Goal: Navigation & Orientation: Find specific page/section

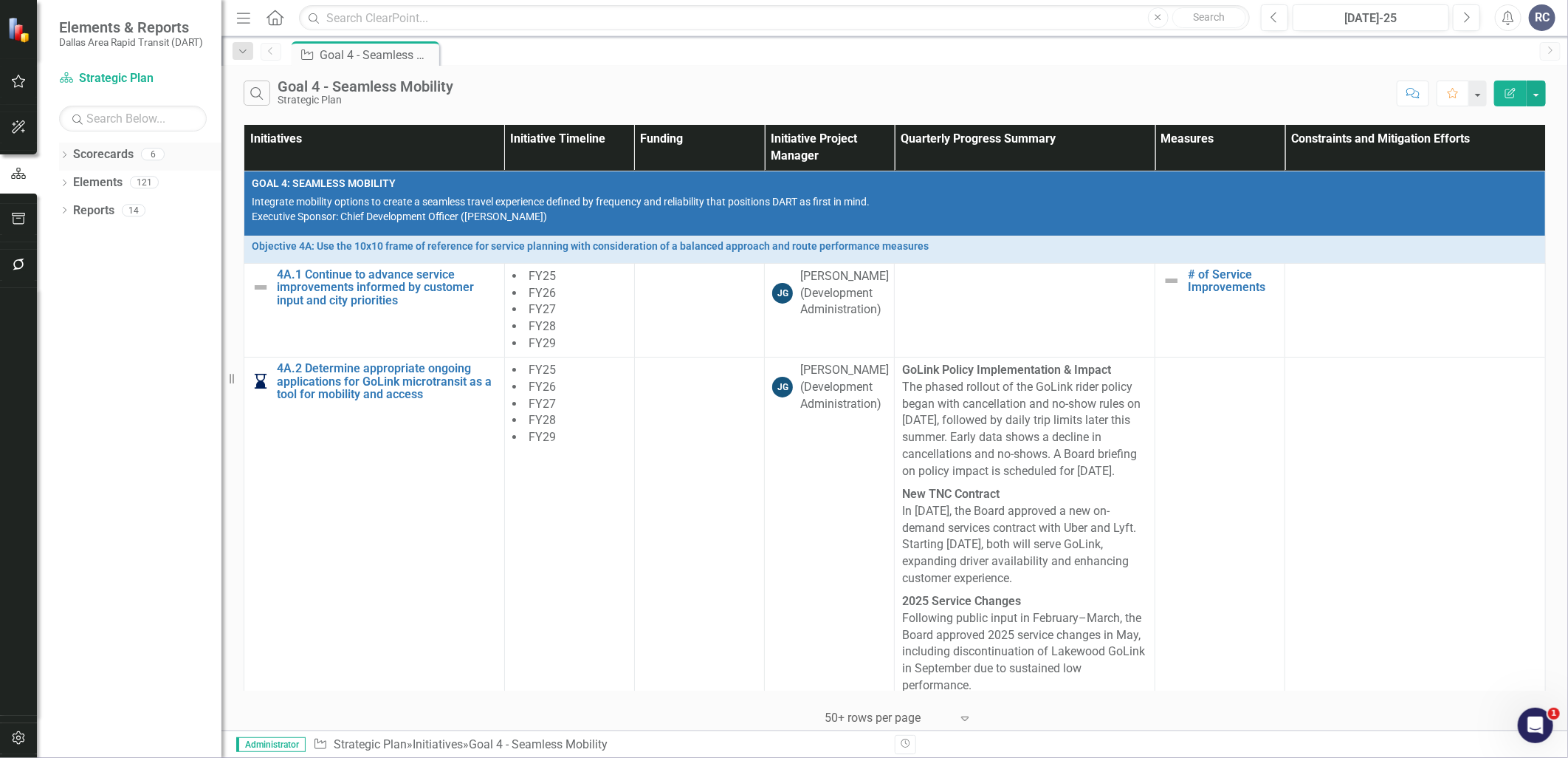
click at [64, 155] on icon "Dropdown" at bounding box center [64, 156] width 10 height 8
click at [77, 183] on icon "Dropdown" at bounding box center [72, 182] width 11 height 9
click at [143, 209] on link "Strategic Plan" at bounding box center [159, 211] width 126 height 17
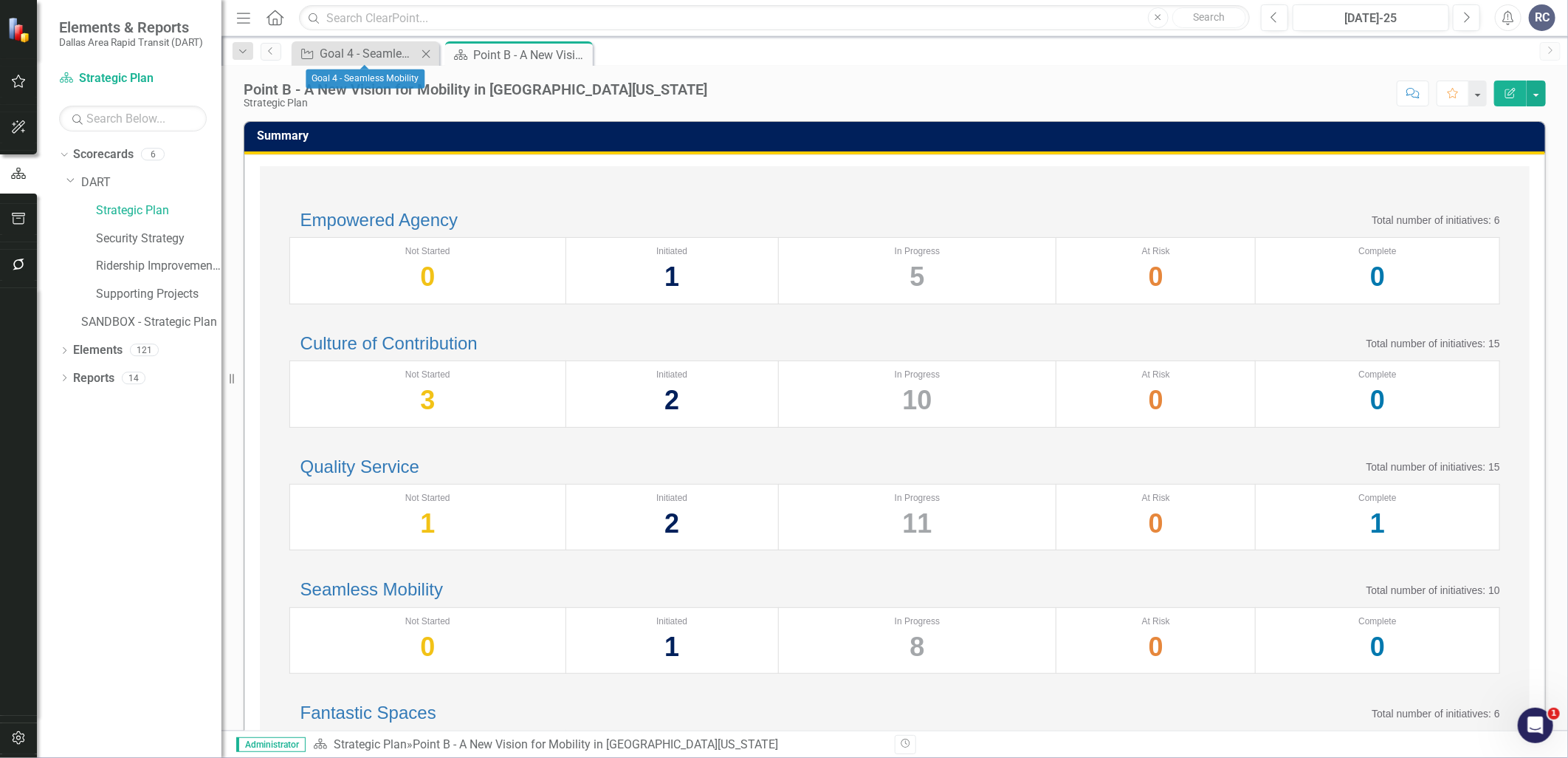
click at [423, 50] on icon "Close" at bounding box center [426, 54] width 15 height 12
click at [465, 353] on link "Culture of Contribution" at bounding box center [389, 343] width 177 height 20
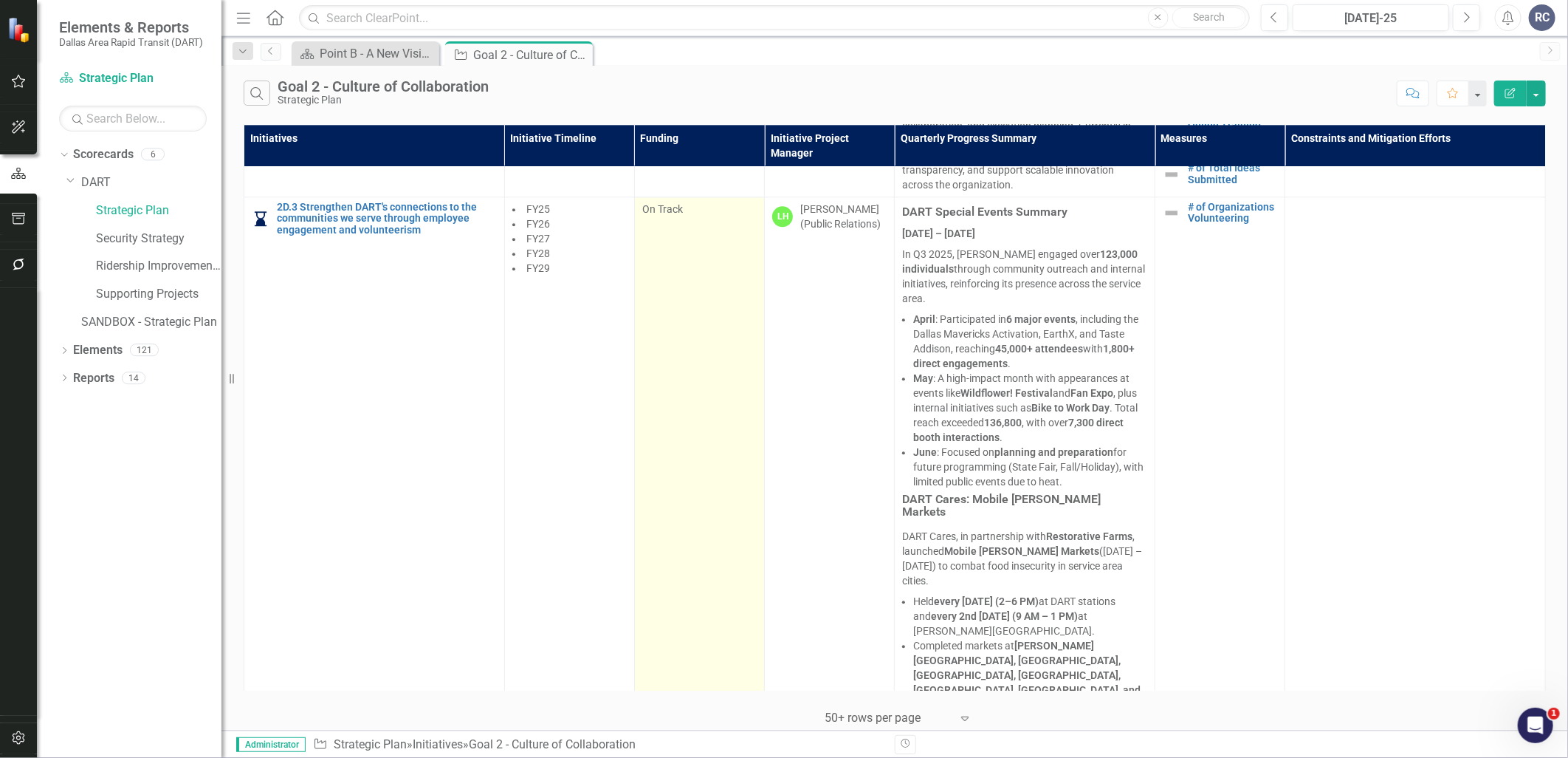
scroll to position [2361, 0]
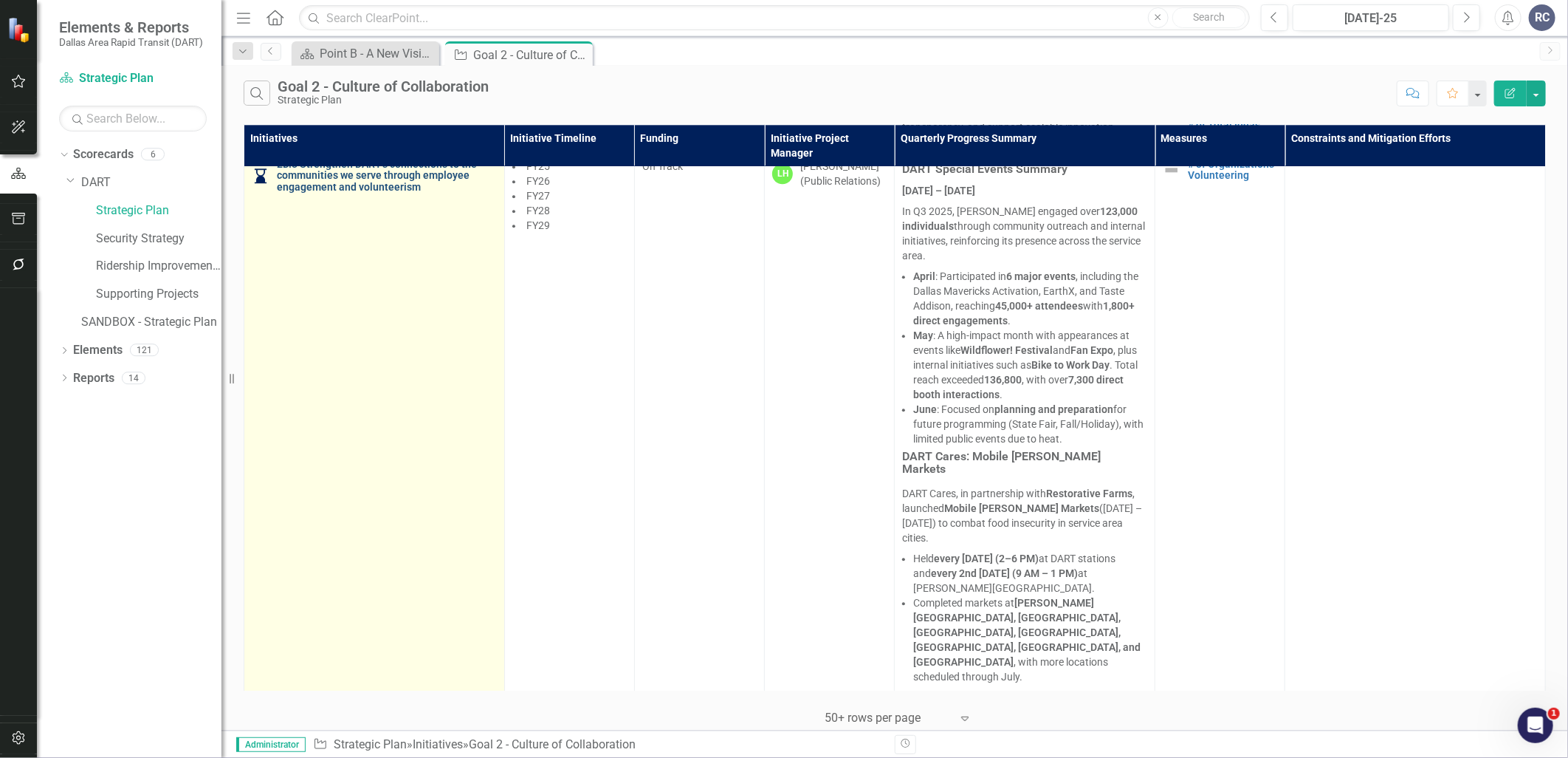
click at [372, 188] on link "2D.3 Strengthen DART's connections to the communities we serve through employee…" at bounding box center [386, 175] width 220 height 34
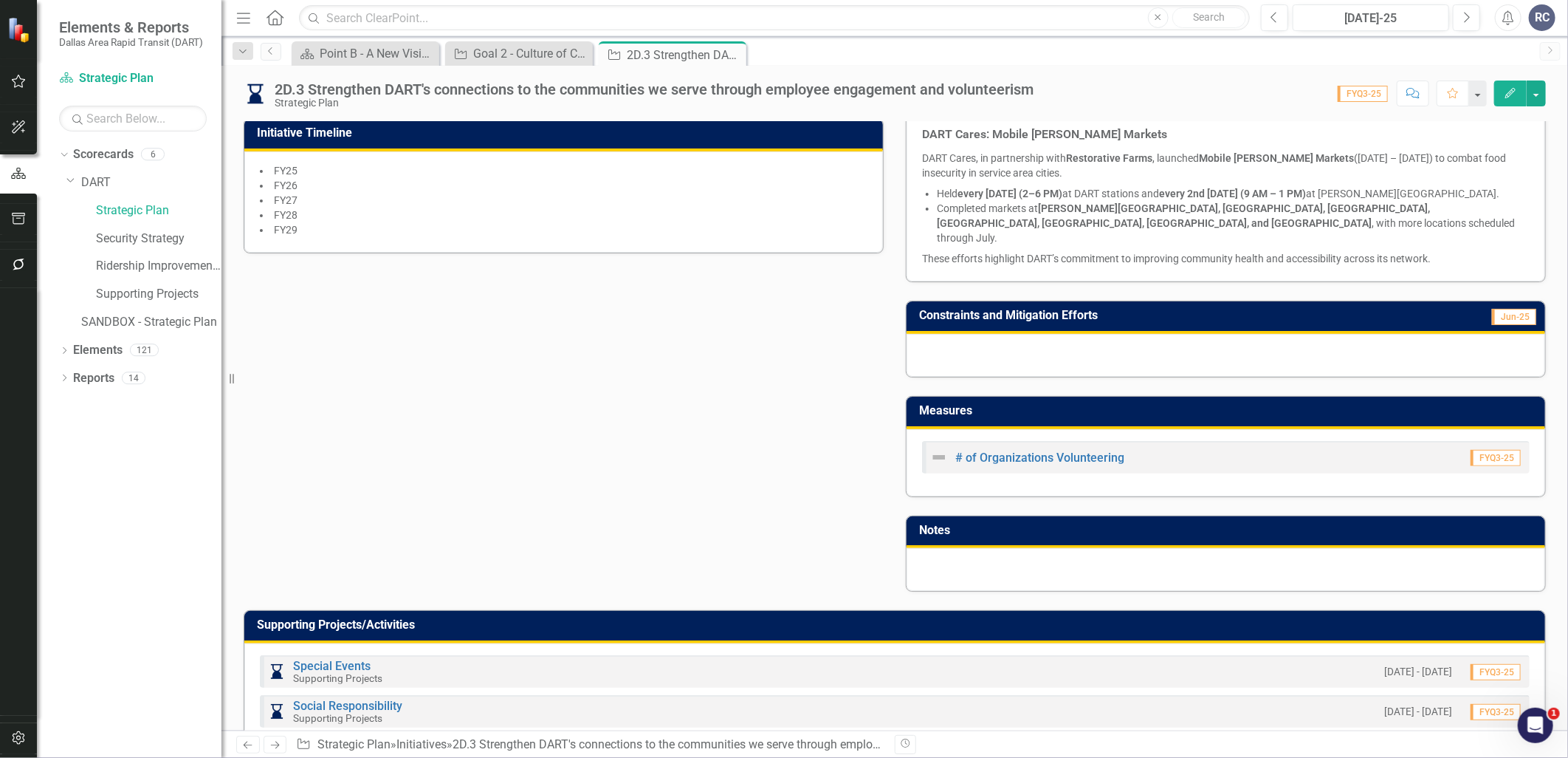
scroll to position [574, 0]
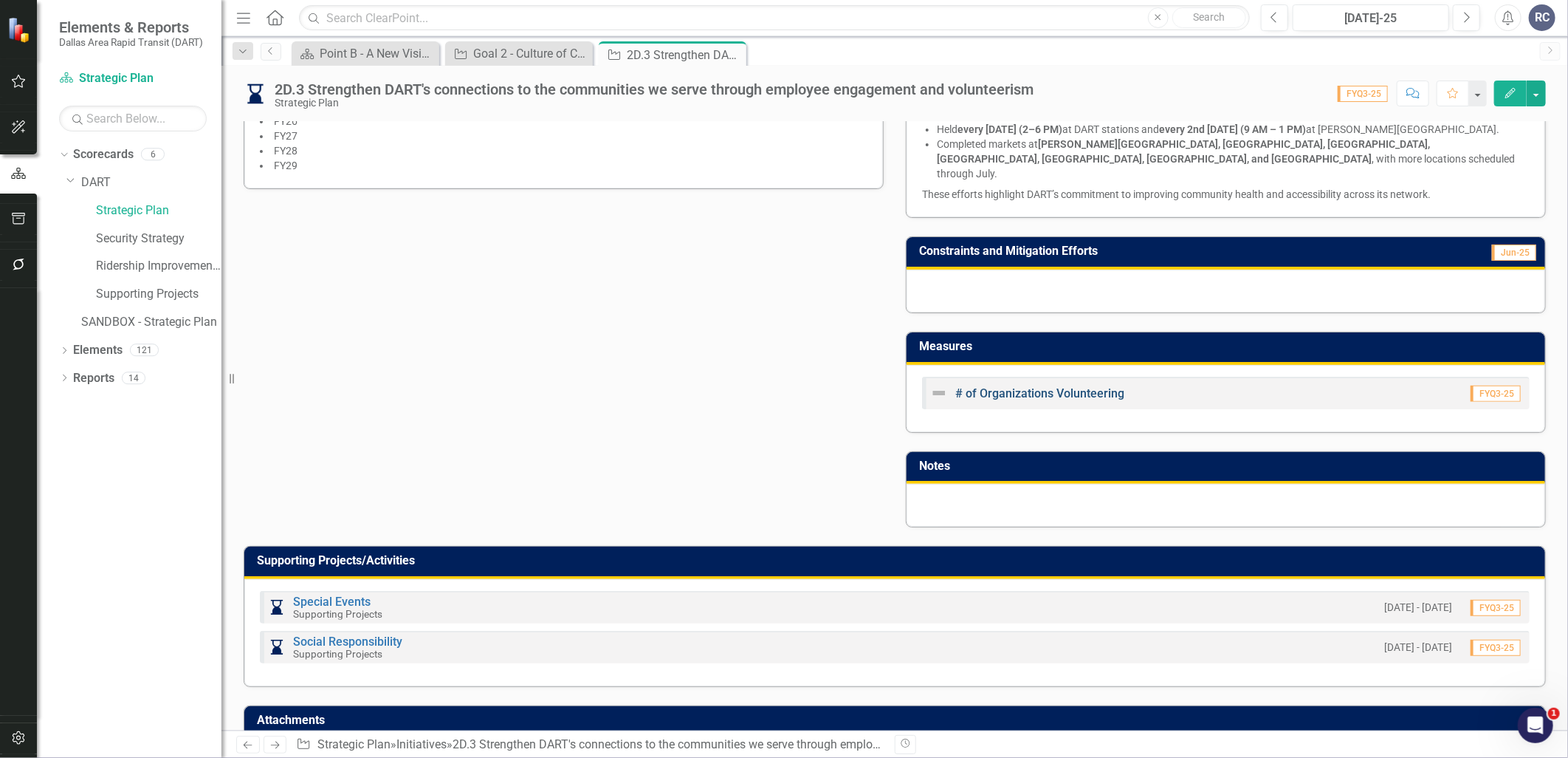
click at [982, 386] on link "# of Organizations Volunteering" at bounding box center [1040, 393] width 169 height 14
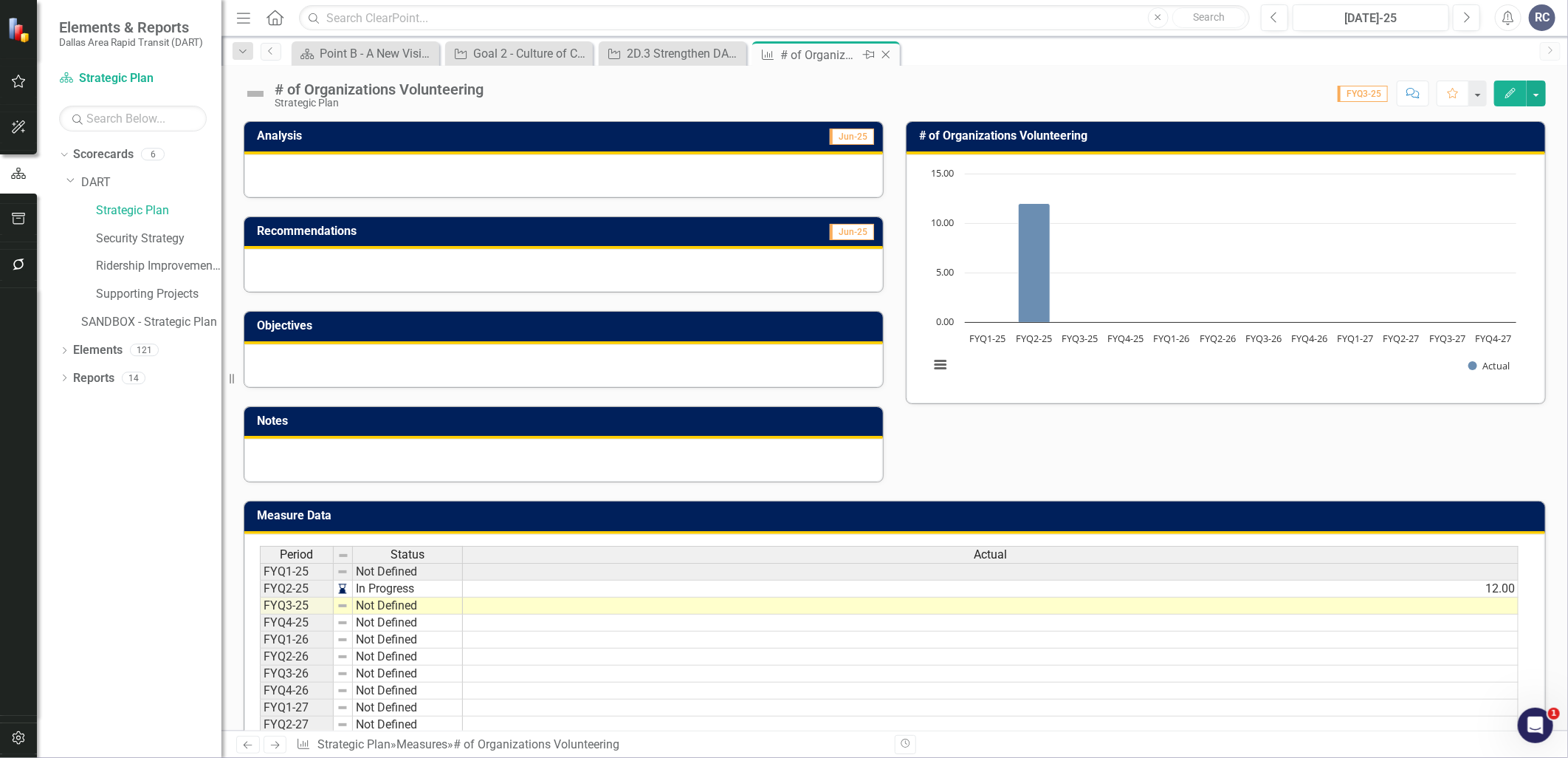
click at [886, 52] on icon "Close" at bounding box center [886, 54] width 15 height 12
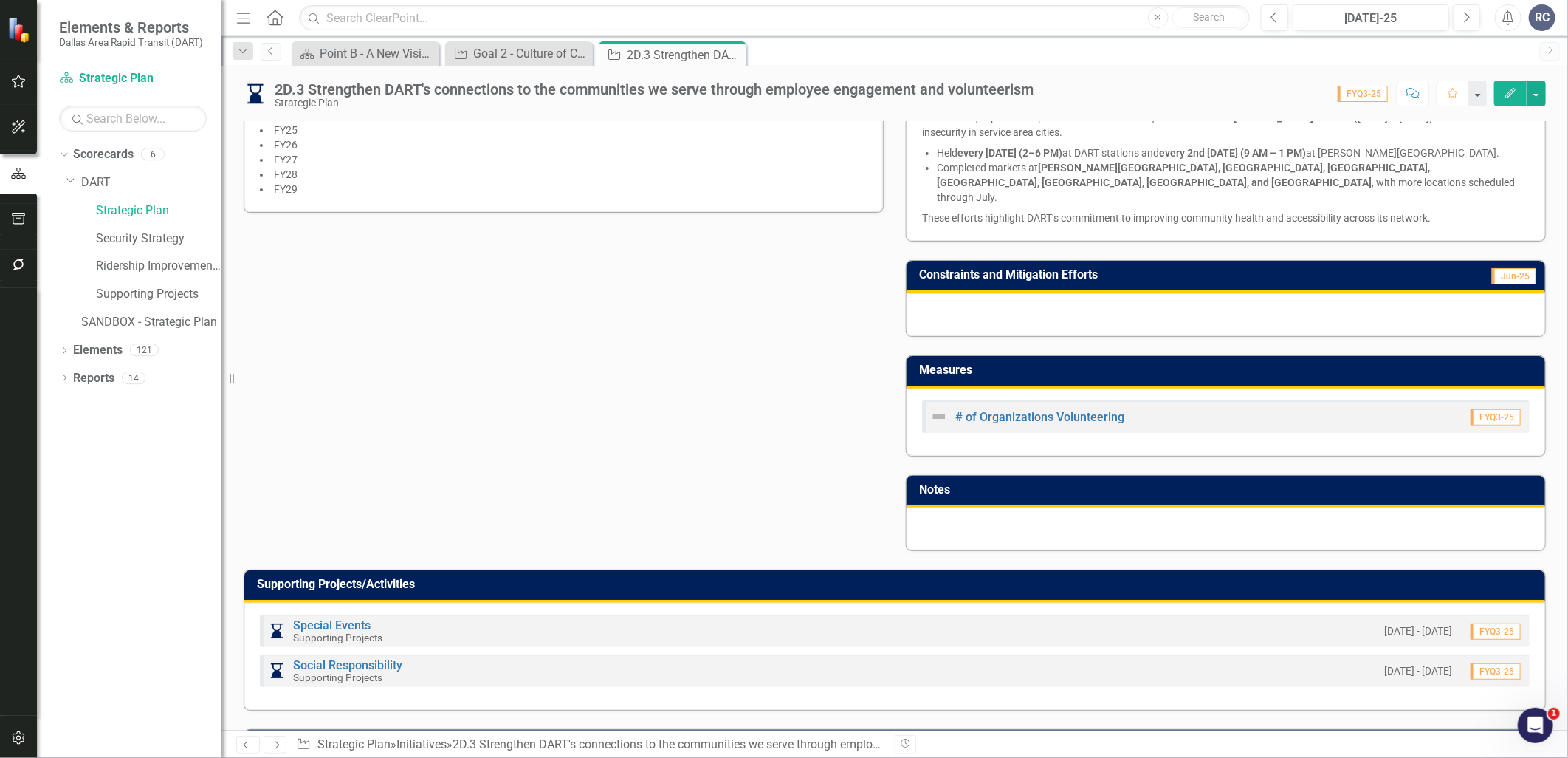
scroll to position [622, 0]
